Goal: Book appointment/travel/reservation

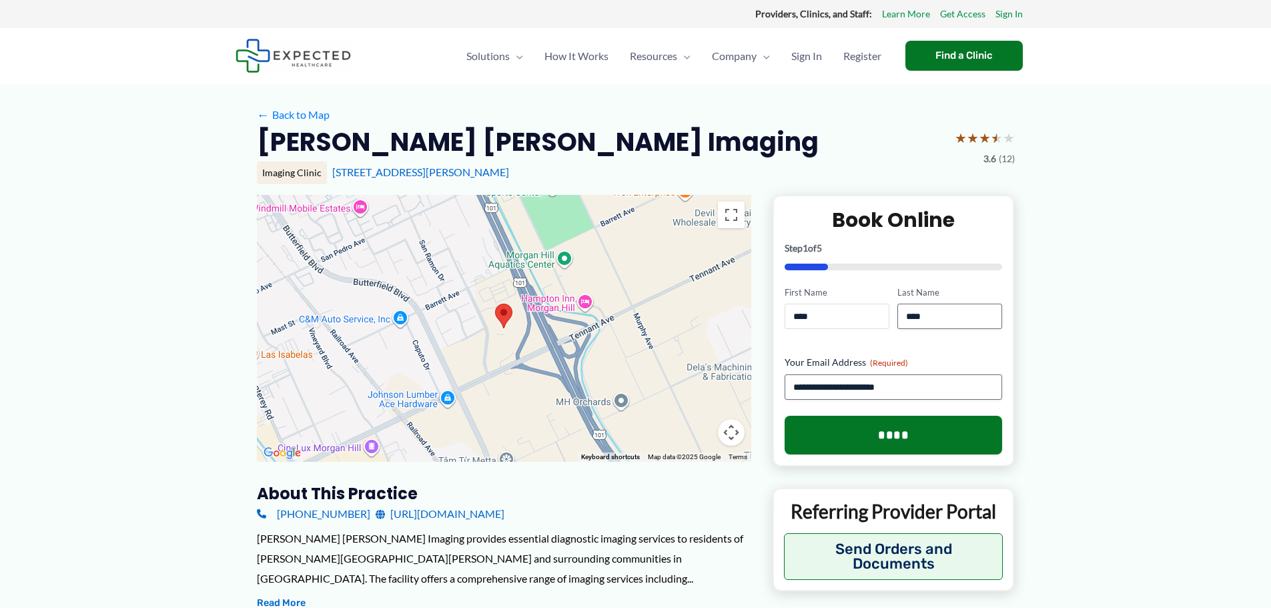
click at [830, 315] on input "****" at bounding box center [836, 315] width 105 height 25
drag, startPoint x: 810, startPoint y: 313, endPoint x: 777, endPoint y: 313, distance: 32.7
click at [777, 313] on div "**********" at bounding box center [893, 331] width 242 height 272
click at [418, 512] on link "[URL][DOMAIN_NAME]" at bounding box center [439, 514] width 129 height 20
